Goal: Find specific page/section: Find specific page/section

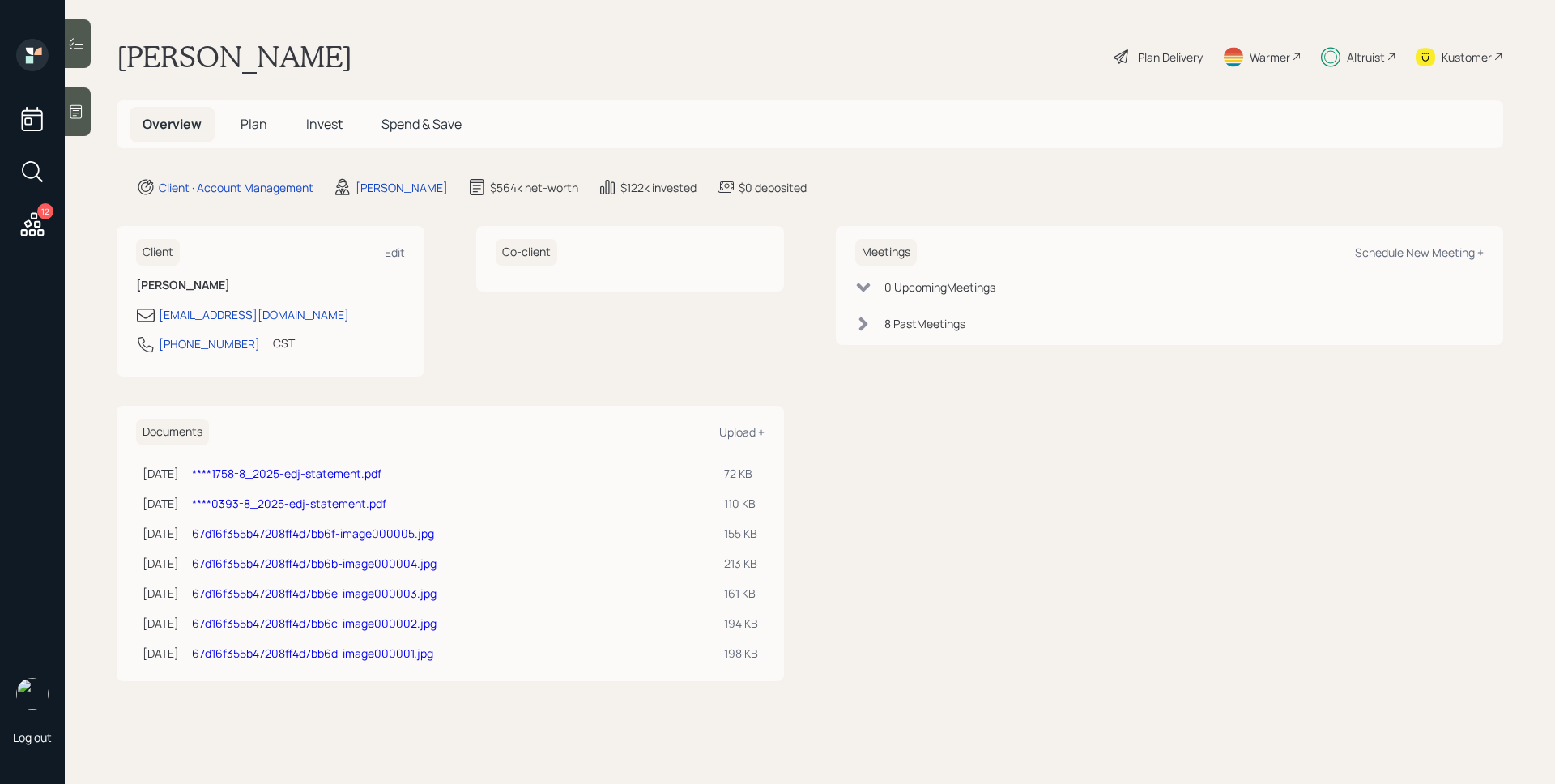
click at [262, 119] on span "Plan" at bounding box center [254, 124] width 27 height 18
